Goal: Information Seeking & Learning: Learn about a topic

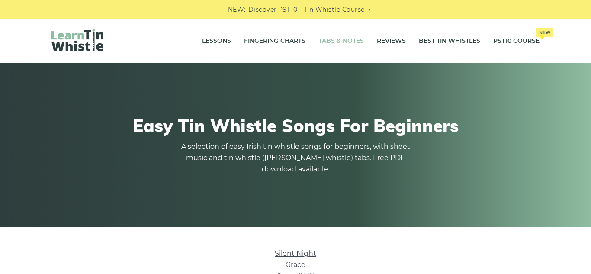
click at [334, 42] on link "Tabs & Notes" at bounding box center [341, 41] width 45 height 22
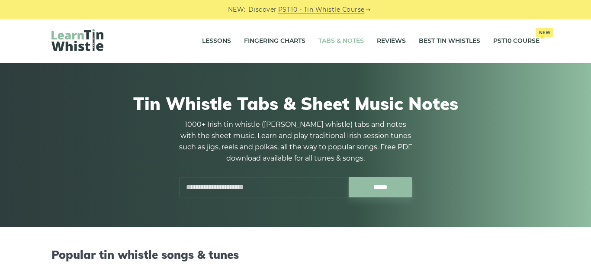
click at [264, 184] on input "text" at bounding box center [264, 187] width 170 height 20
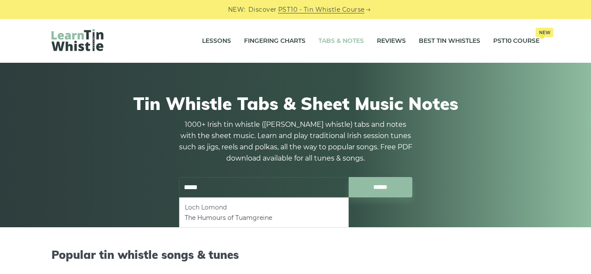
click at [219, 205] on li "Loch Lomond" at bounding box center [264, 207] width 158 height 10
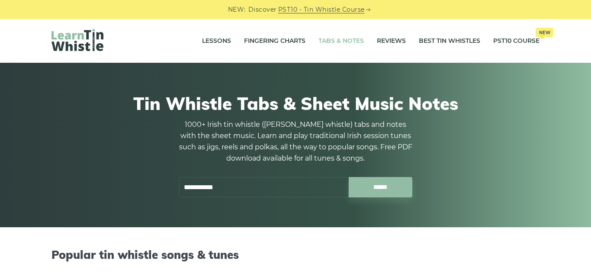
type input "**********"
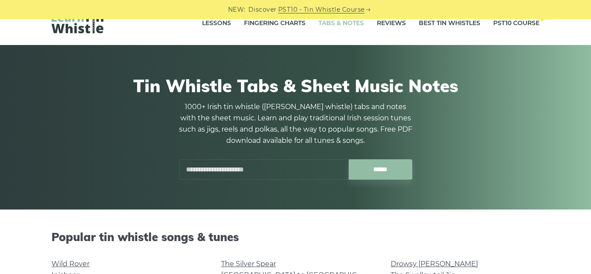
click at [258, 168] on input "text" at bounding box center [264, 169] width 170 height 20
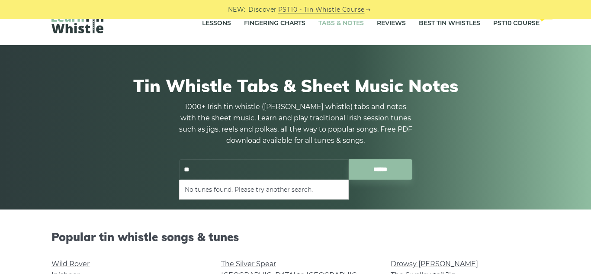
type input "*"
